Goal: Navigation & Orientation: Find specific page/section

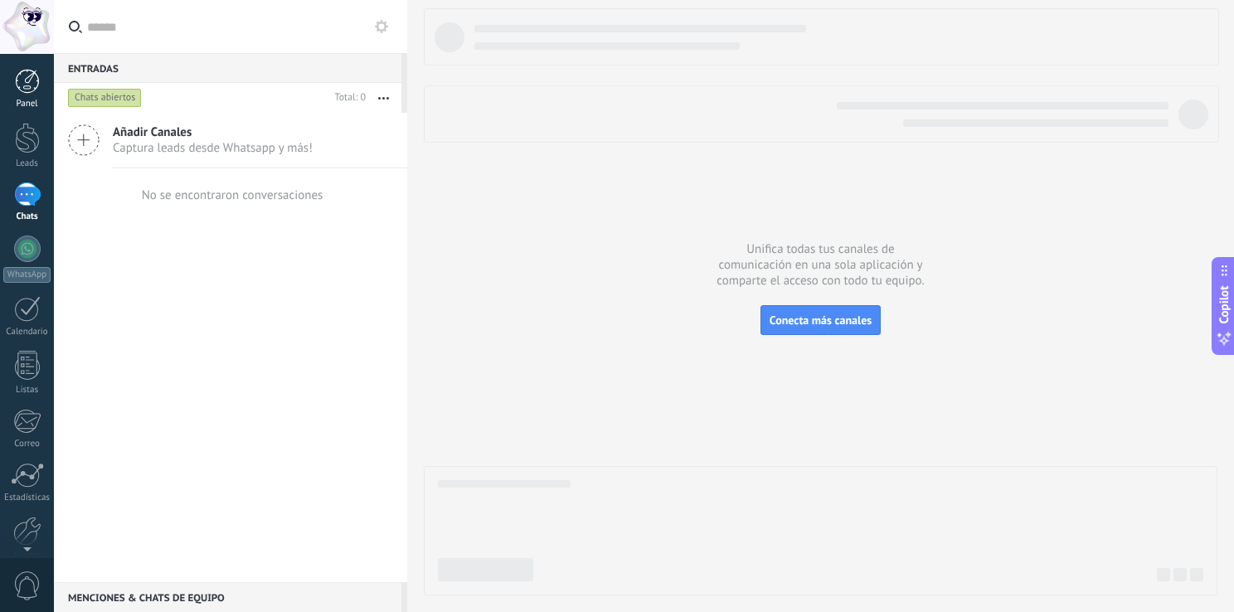
click at [34, 85] on div at bounding box center [27, 81] width 25 height 25
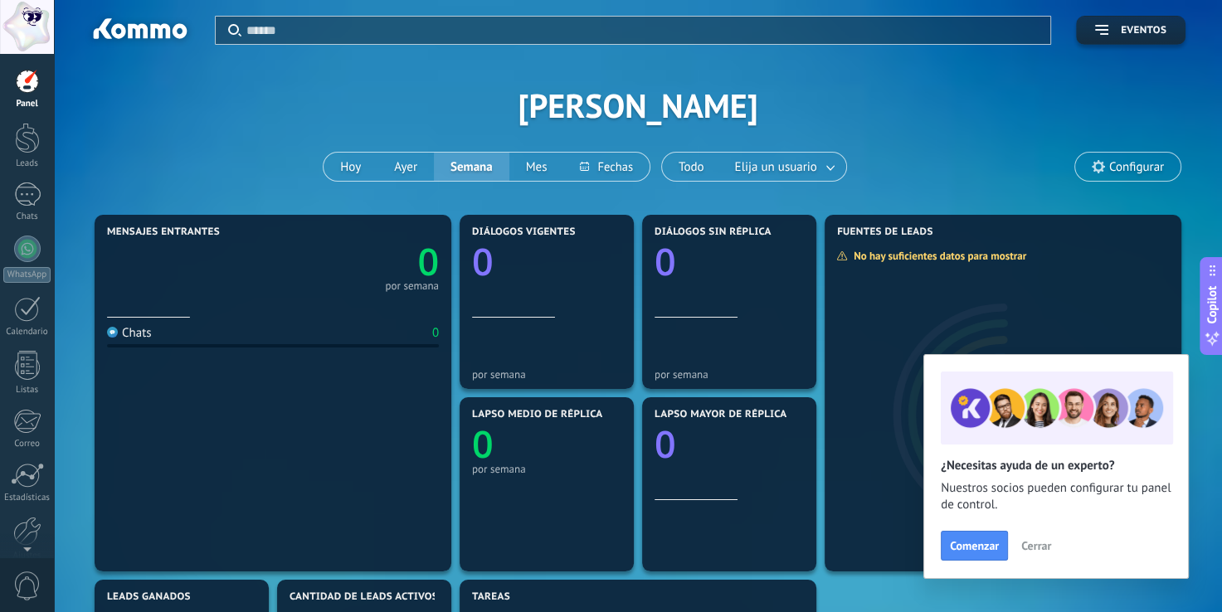
click at [1045, 552] on span "Cerrar" at bounding box center [1036, 546] width 30 height 12
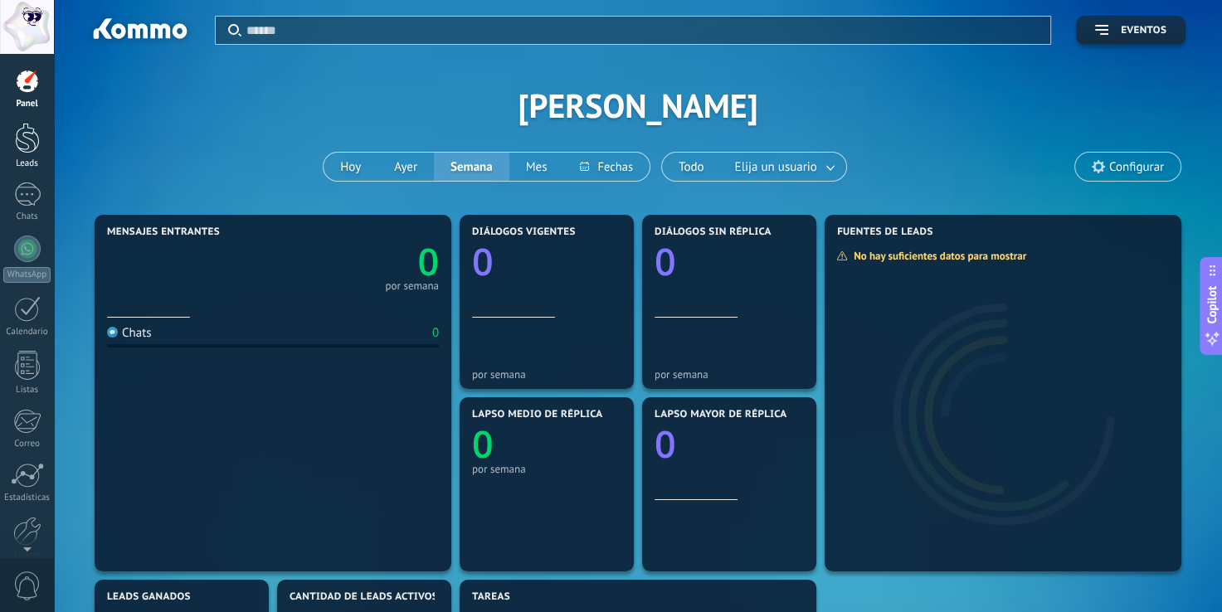
click at [17, 141] on div at bounding box center [27, 138] width 25 height 31
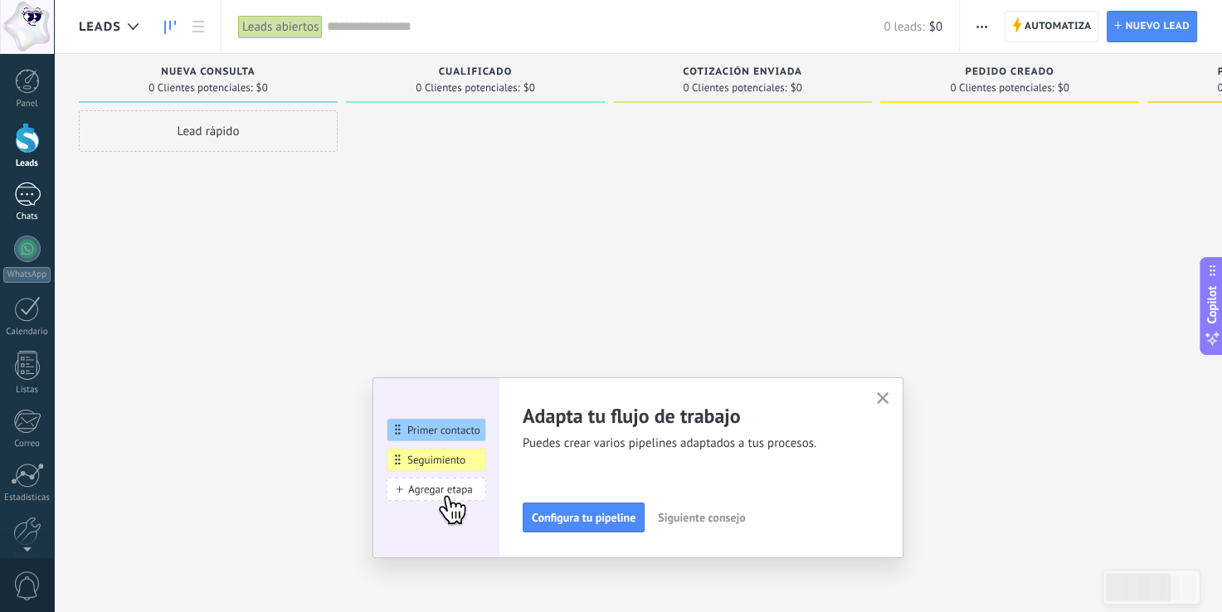
click at [25, 202] on div at bounding box center [27, 195] width 27 height 24
